Goal: Task Accomplishment & Management: Use online tool/utility

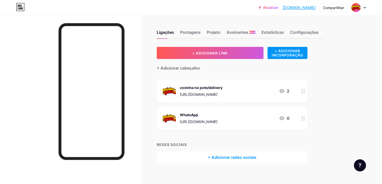
click at [305, 118] on icon at bounding box center [304, 118] width 4 height 5
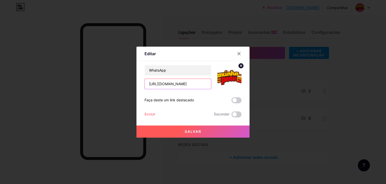
drag, startPoint x: 187, startPoint y: 85, endPoint x: 135, endPoint y: 82, distance: 51.9
click at [137, 82] on div "Editar Contente YouTube Reproduza vídeos do YouTube sem sair da sua página. ADI…" at bounding box center [193, 92] width 113 height 91
paste input "[URL][DOMAIN_NAME]"
type input "[URL][DOMAIN_NAME]"
click at [229, 127] on button "Salvar" at bounding box center [193, 131] width 113 height 12
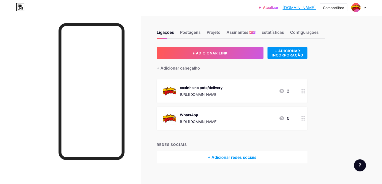
click at [285, 90] on icon at bounding box center [282, 91] width 5 height 4
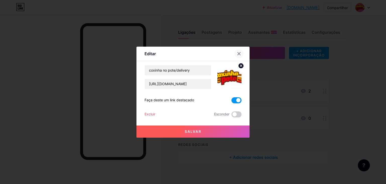
click at [239, 55] on icon at bounding box center [239, 54] width 4 height 4
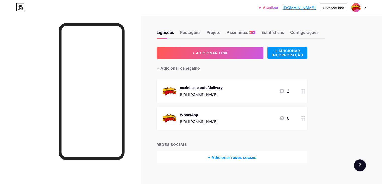
click at [303, 119] on circle at bounding box center [302, 119] width 1 height 1
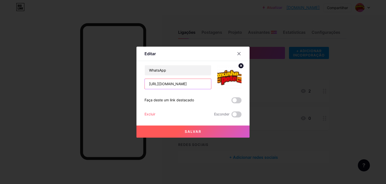
drag, startPoint x: 197, startPoint y: 84, endPoint x: 139, endPoint y: 85, distance: 57.3
click at [141, 85] on div "Editar Contente YouTube Reproduza vídeos do YouTube sem sair da sua página. ADI…" at bounding box center [193, 92] width 113 height 91
paste input "[URL][DOMAIN_NAME]"
type input "[URL][DOMAIN_NAME]"
click at [230, 130] on button "Salvar" at bounding box center [193, 131] width 113 height 12
